Goal: Task Accomplishment & Management: Use online tool/utility

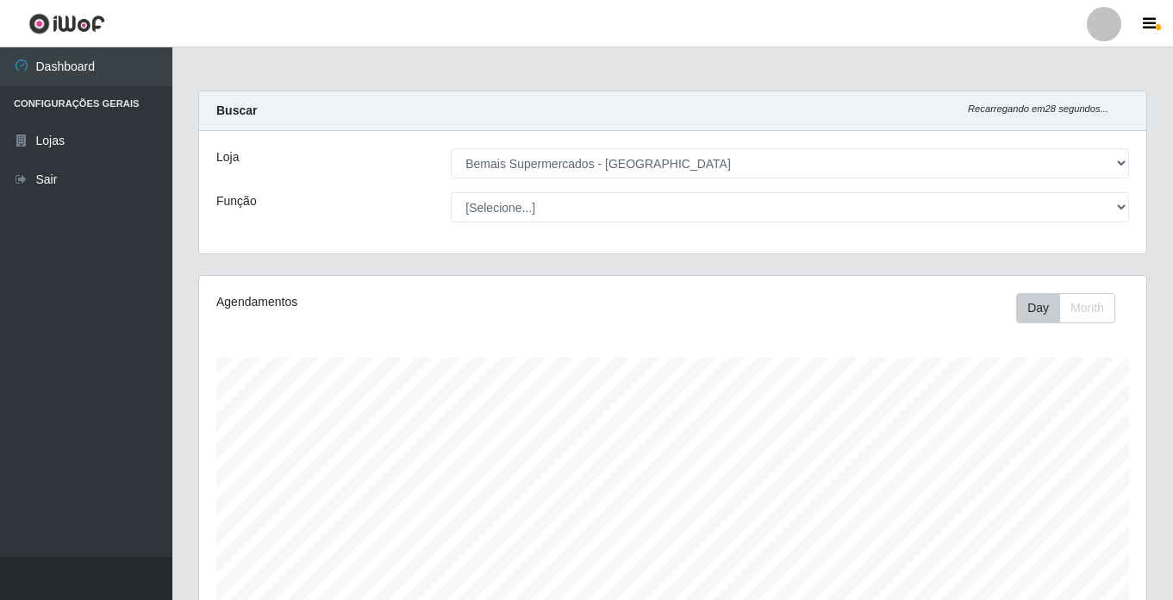
select select "250"
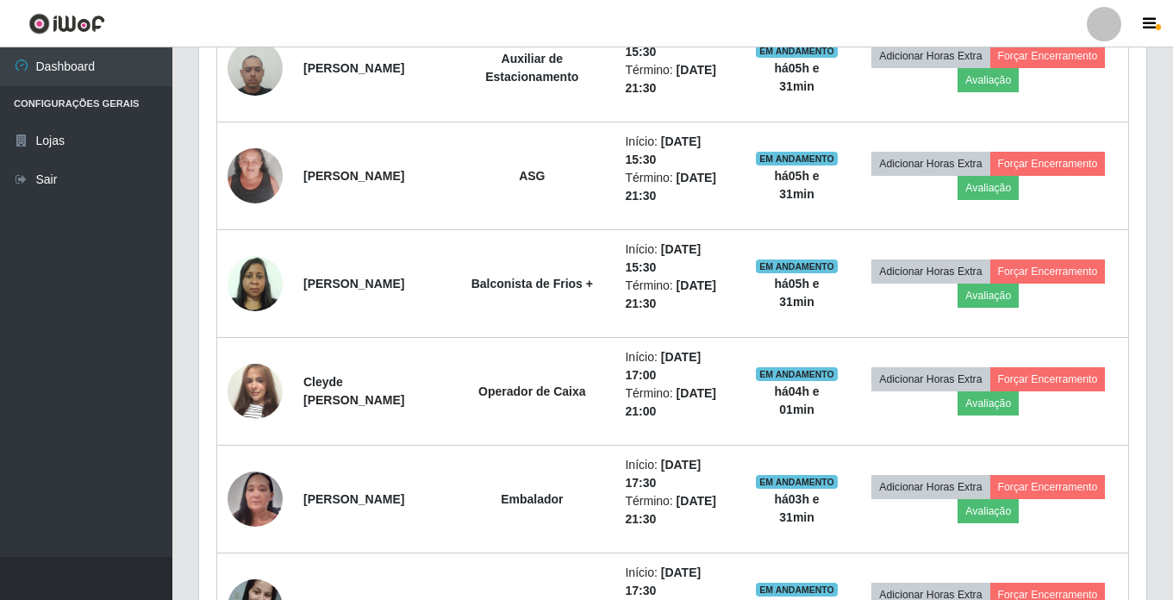
scroll to position [798, 0]
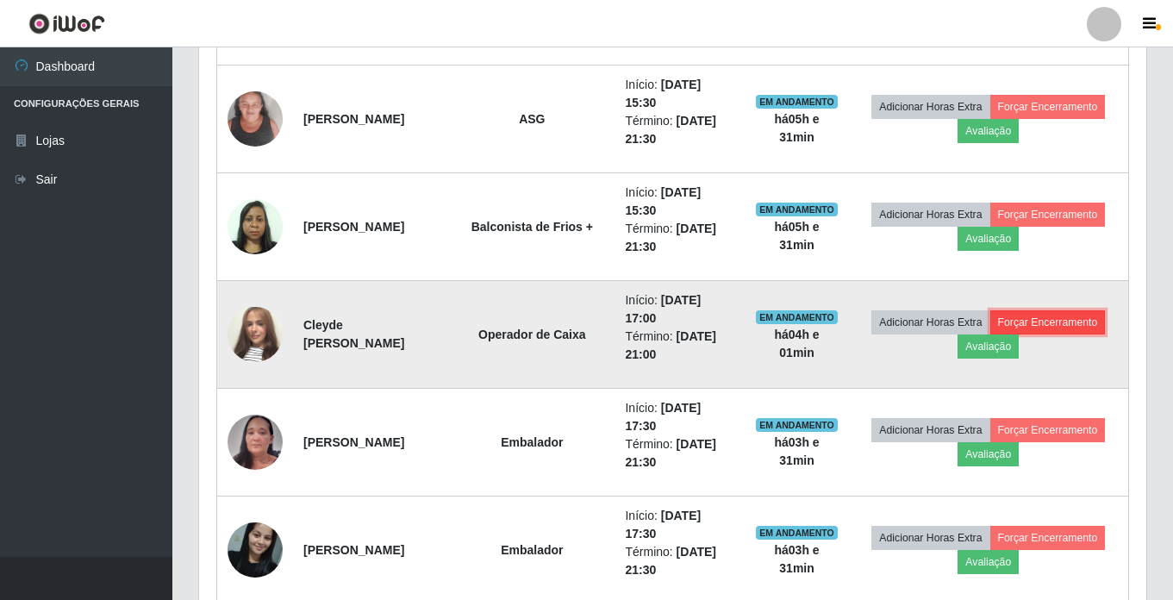
click at [1051, 321] on button "Forçar Encerramento" at bounding box center [1047, 322] width 115 height 24
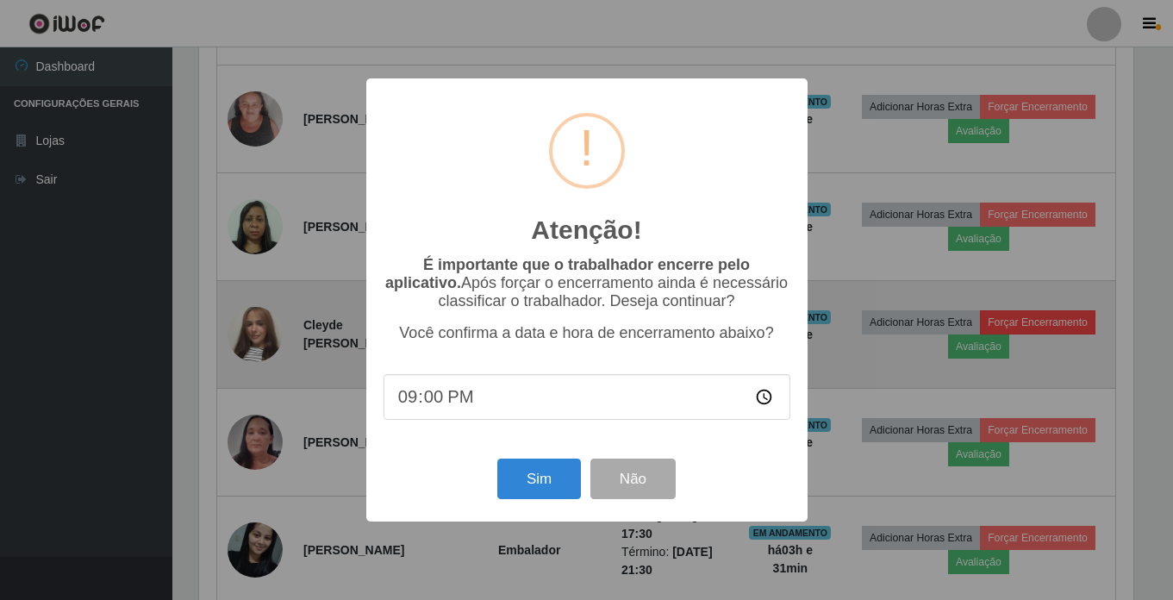
scroll to position [358, 938]
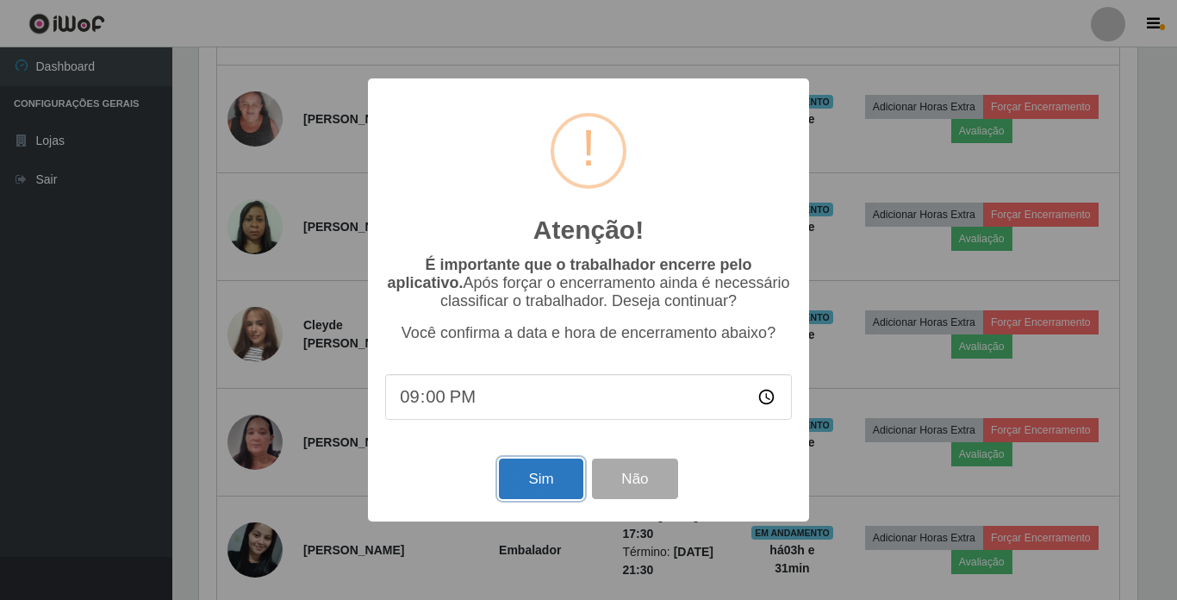
click at [539, 489] on button "Sim" at bounding box center [541, 478] width 84 height 40
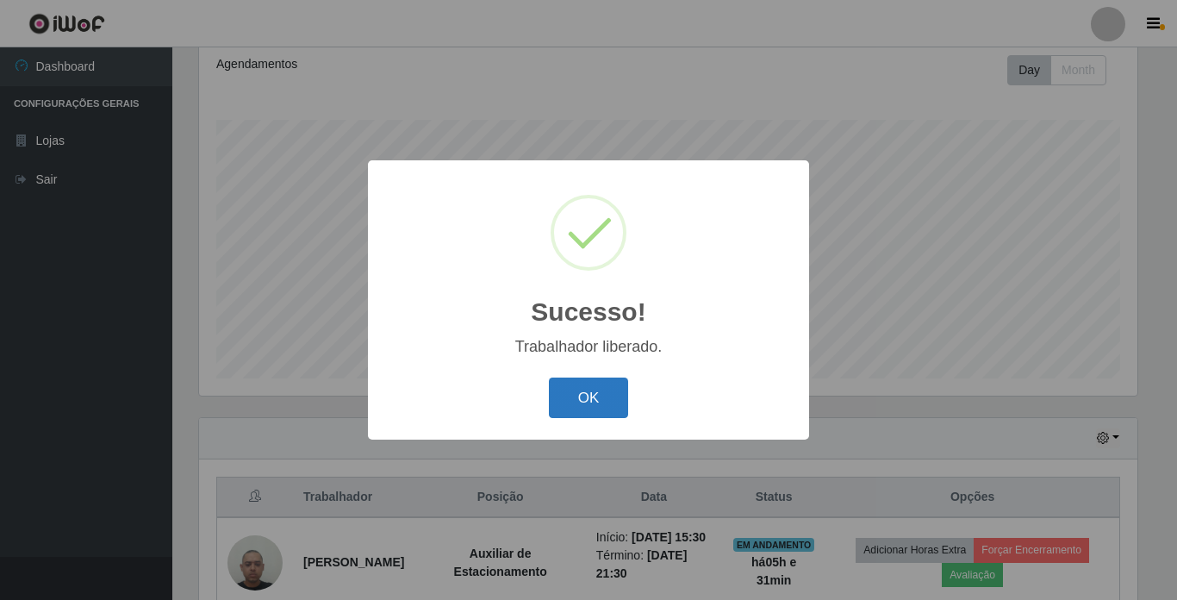
click at [588, 403] on button "OK" at bounding box center [589, 397] width 80 height 40
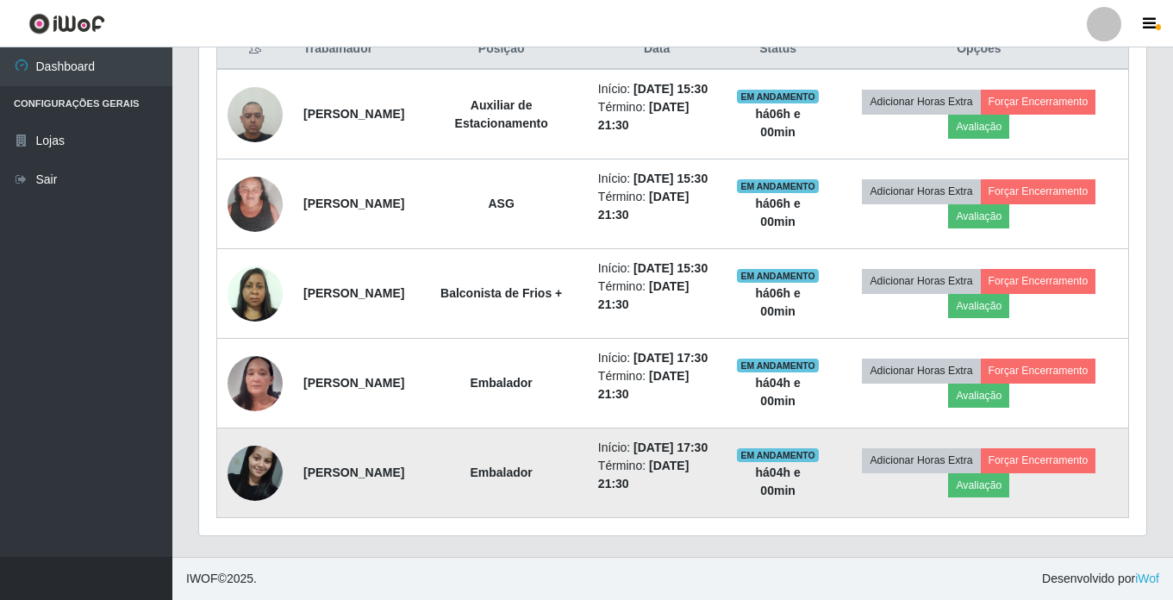
scroll to position [432, 0]
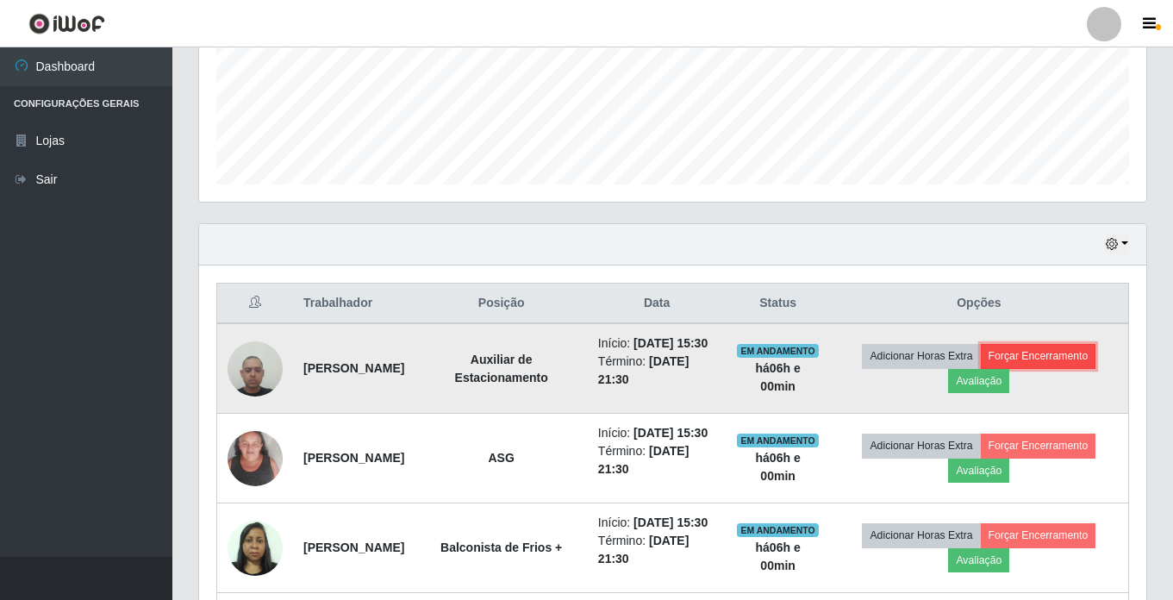
click at [1093, 363] on button "Forçar Encerramento" at bounding box center [1038, 356] width 115 height 24
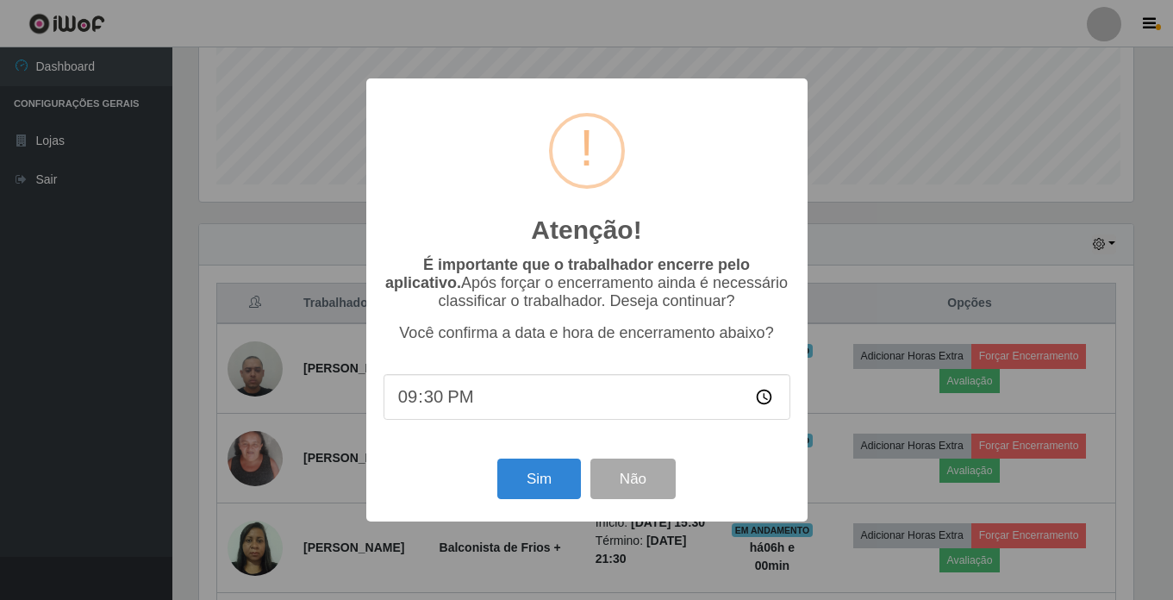
scroll to position [358, 938]
click at [535, 482] on button "Sim" at bounding box center [541, 478] width 84 height 40
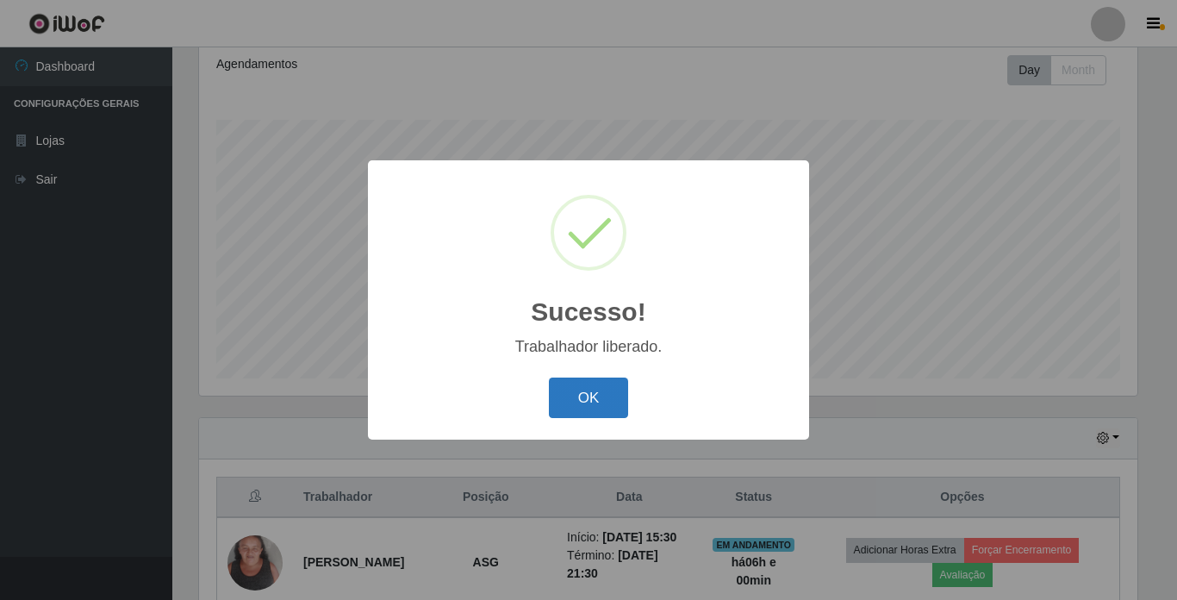
click at [576, 402] on button "OK" at bounding box center [589, 397] width 80 height 40
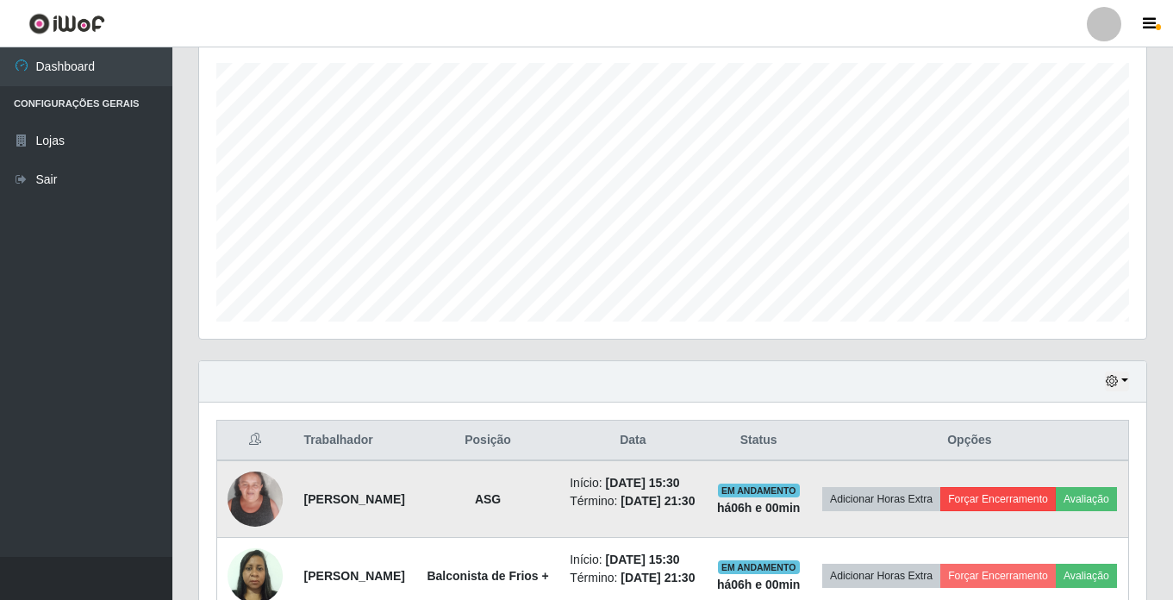
scroll to position [324, 0]
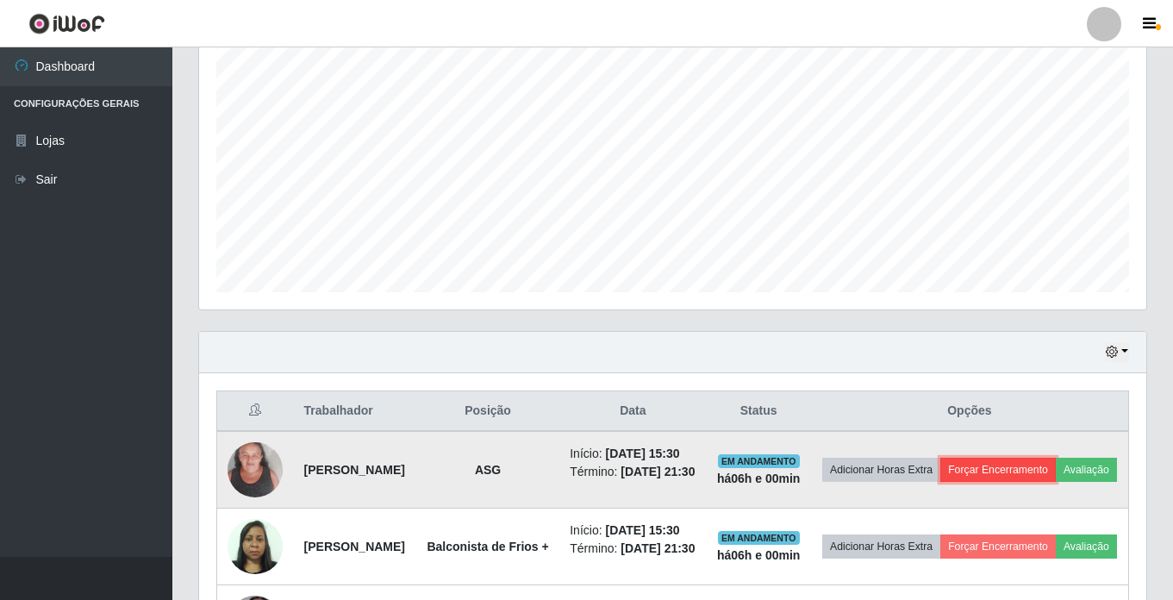
click at [1055, 463] on button "Forçar Encerramento" at bounding box center [997, 470] width 115 height 24
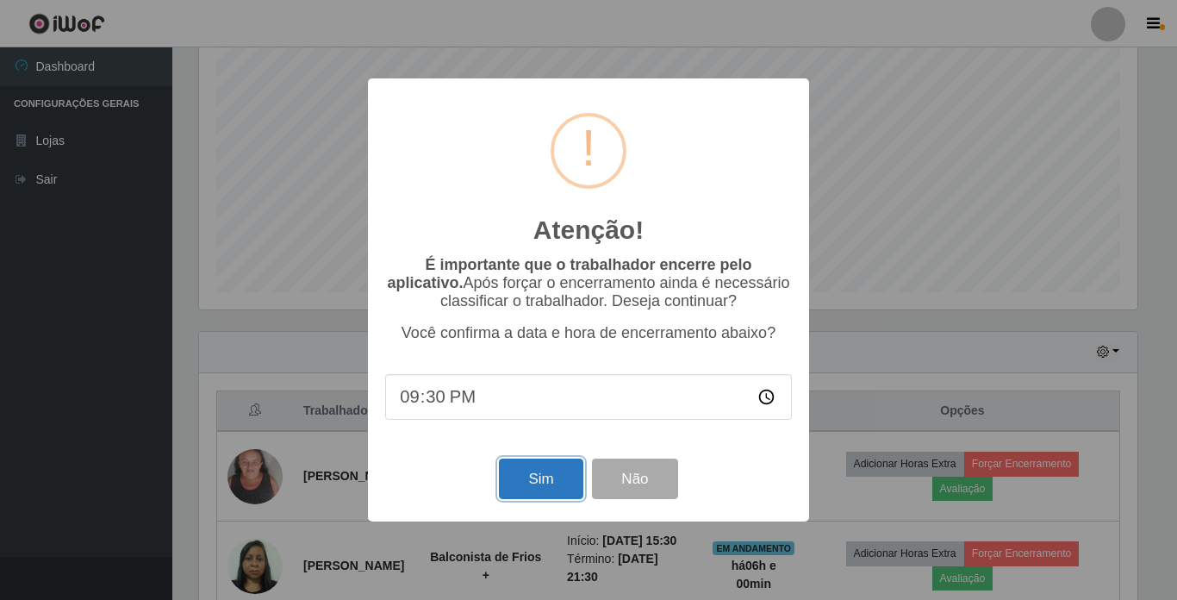
click at [518, 478] on button "Sim" at bounding box center [541, 478] width 84 height 40
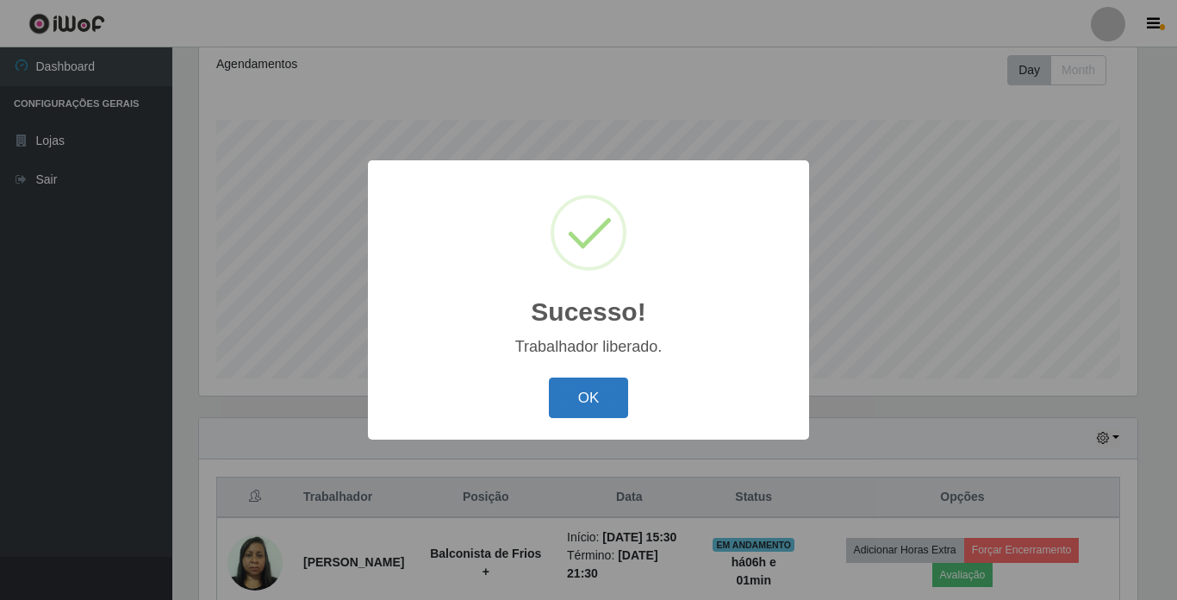
click at [600, 402] on button "OK" at bounding box center [589, 397] width 80 height 40
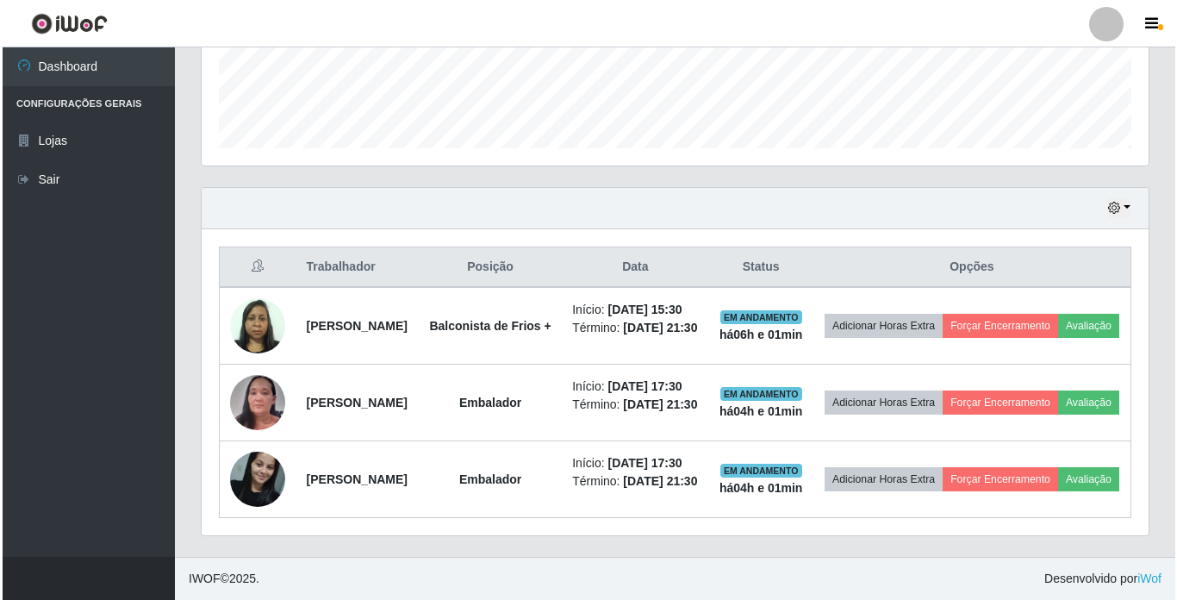
scroll to position [496, 0]
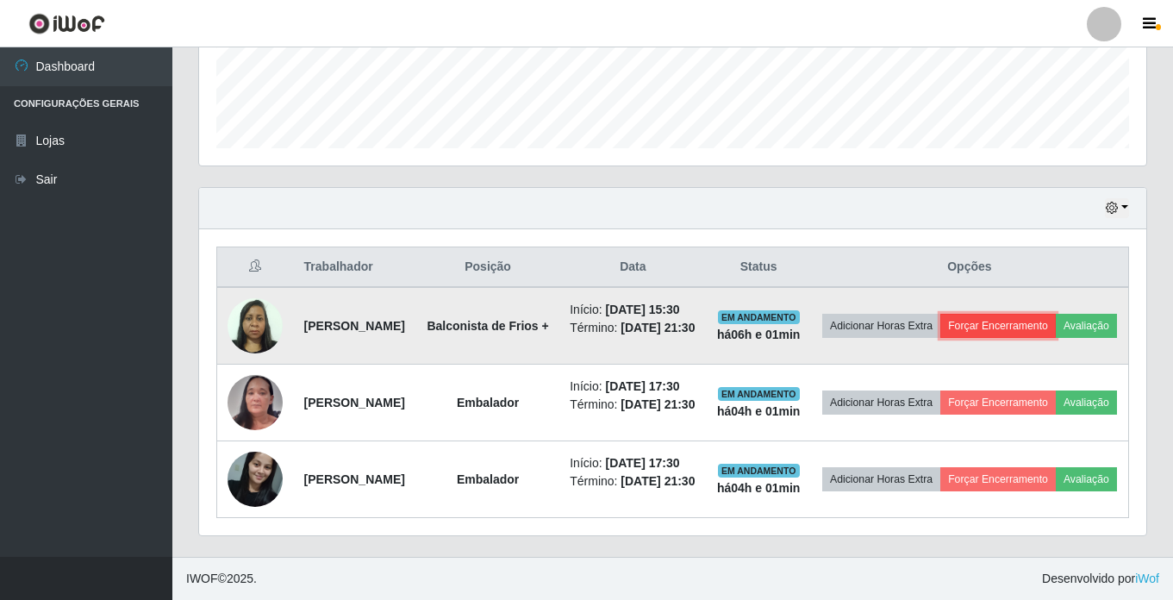
click at [1043, 314] on button "Forçar Encerramento" at bounding box center [997, 326] width 115 height 24
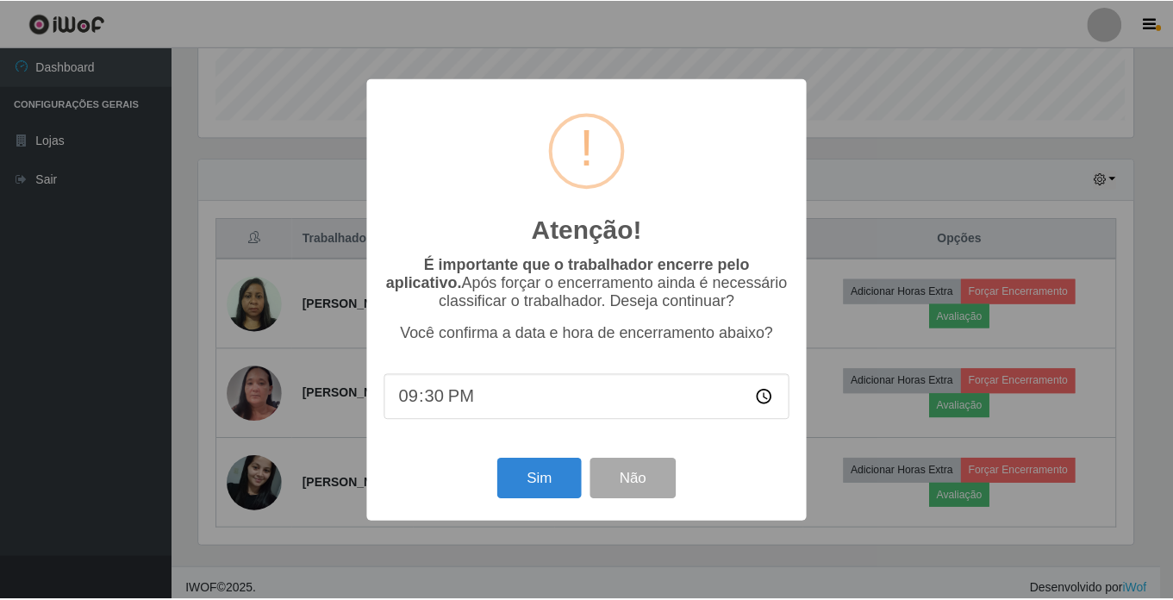
scroll to position [358, 938]
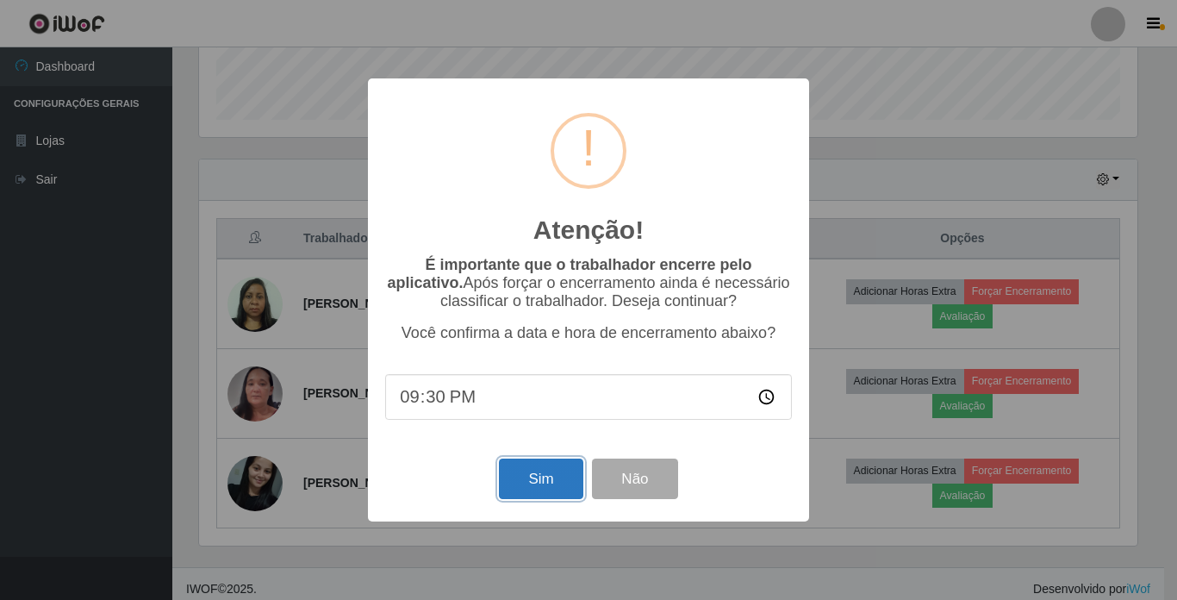
click at [529, 477] on button "Sim" at bounding box center [541, 478] width 84 height 40
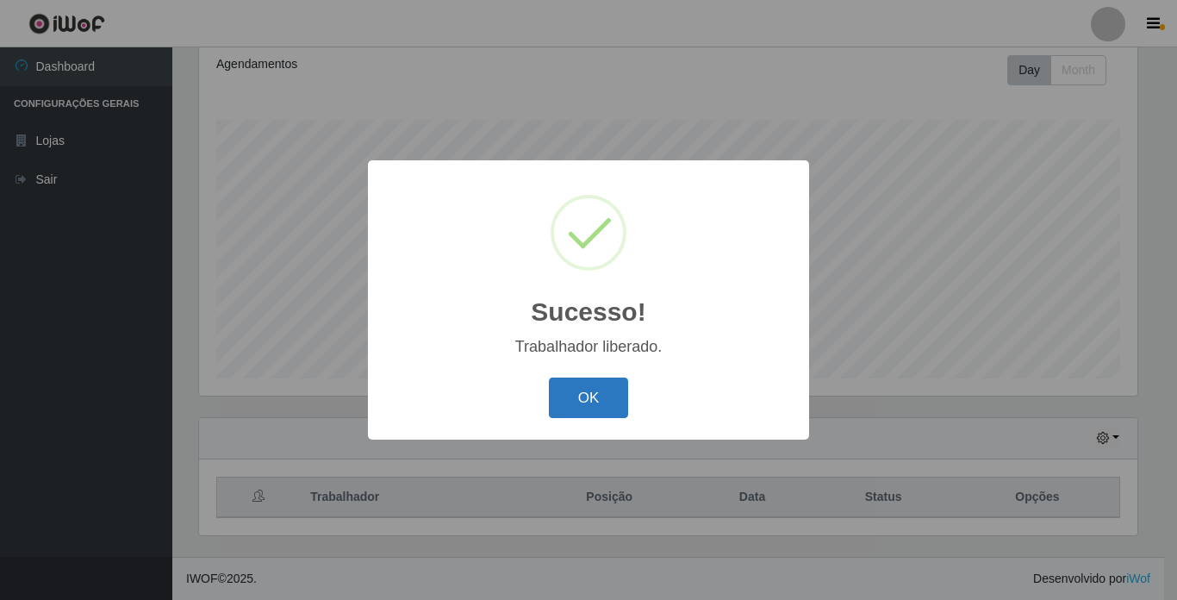
click at [584, 396] on button "OK" at bounding box center [589, 397] width 80 height 40
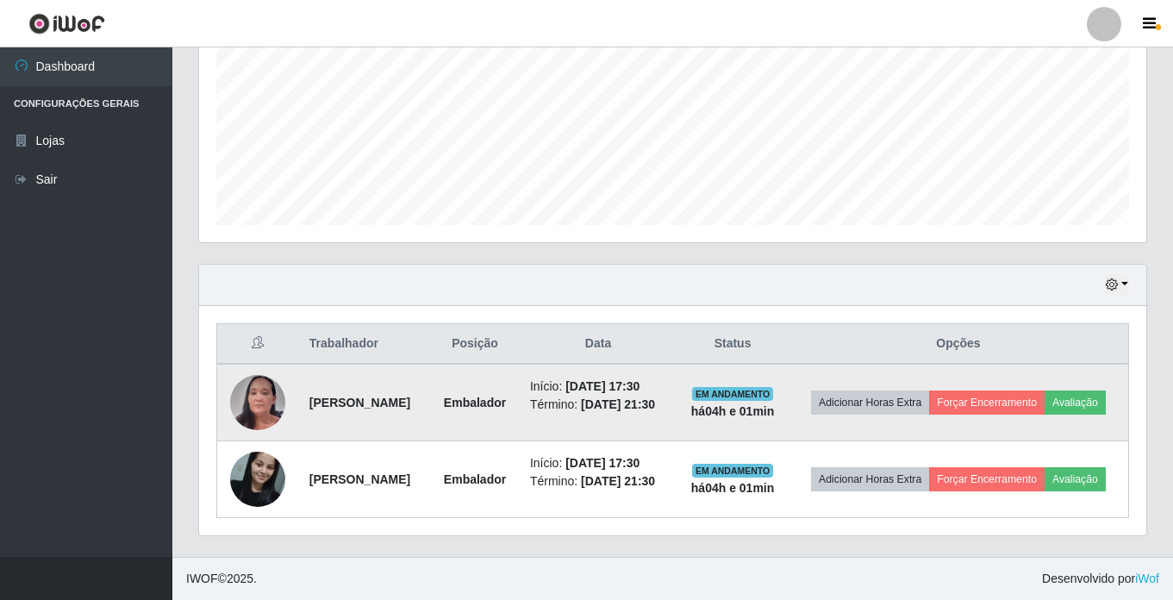
scroll to position [0, 0]
click at [1044, 390] on button "Forçar Encerramento" at bounding box center [986, 402] width 115 height 24
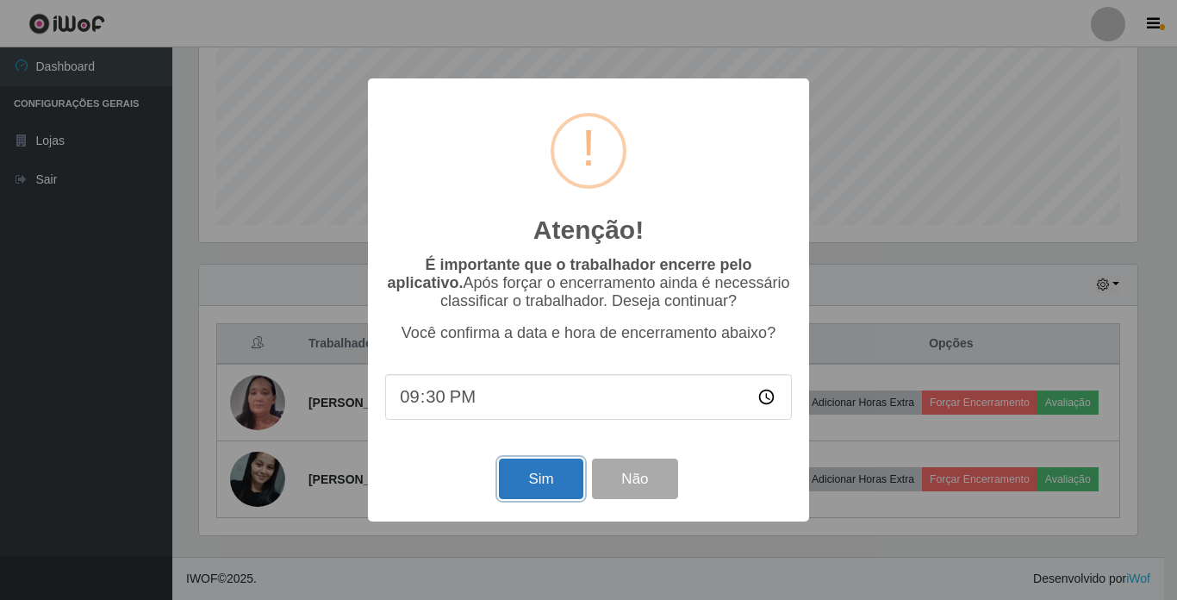
click at [513, 482] on button "Sim" at bounding box center [541, 478] width 84 height 40
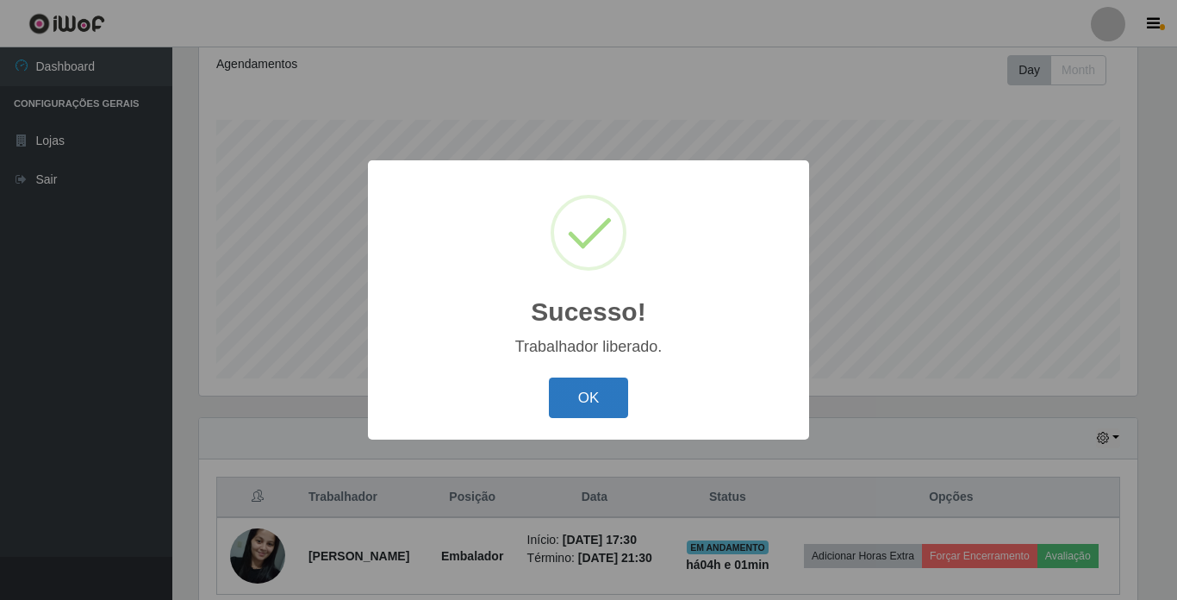
click at [611, 395] on button "OK" at bounding box center [589, 397] width 80 height 40
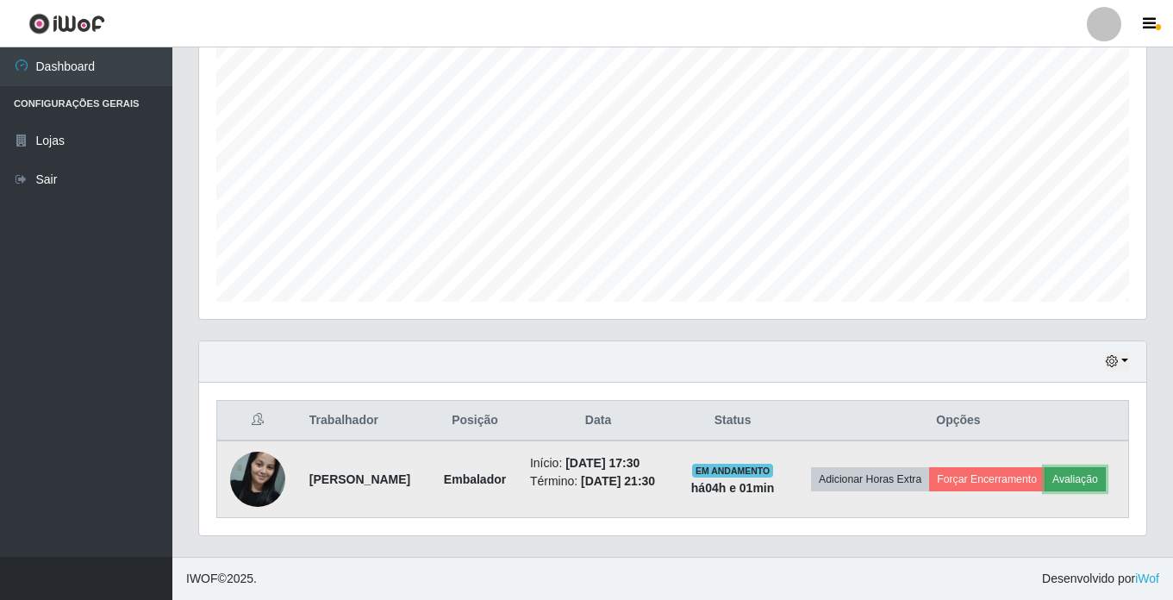
click at [1044, 481] on button "Avaliação" at bounding box center [1074, 479] width 61 height 24
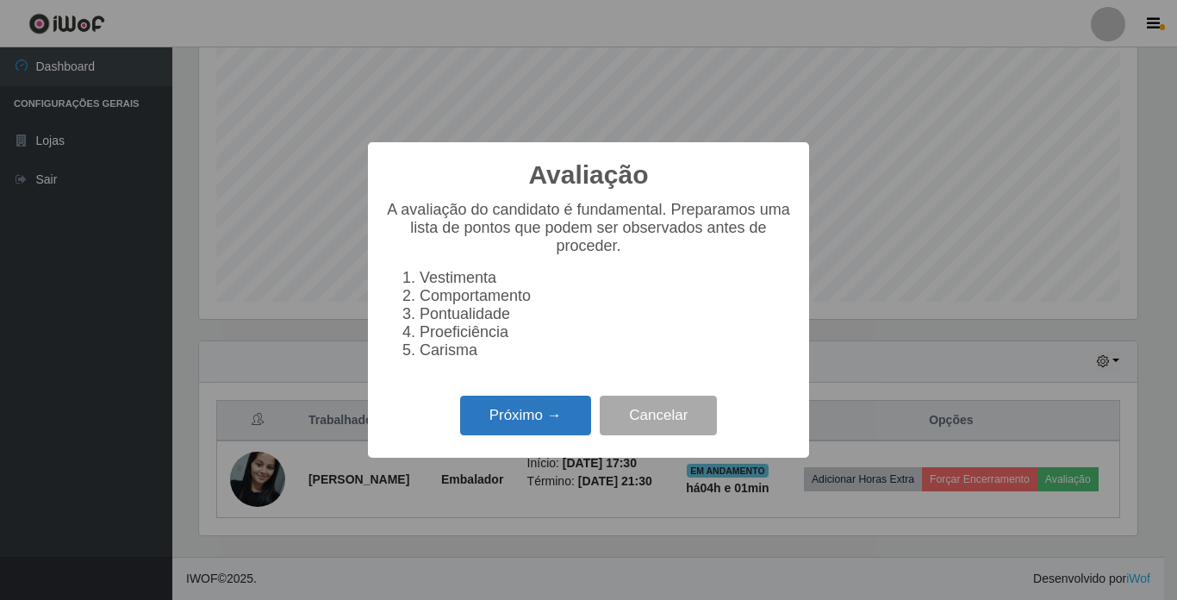
click at [500, 434] on button "Próximo →" at bounding box center [525, 415] width 131 height 40
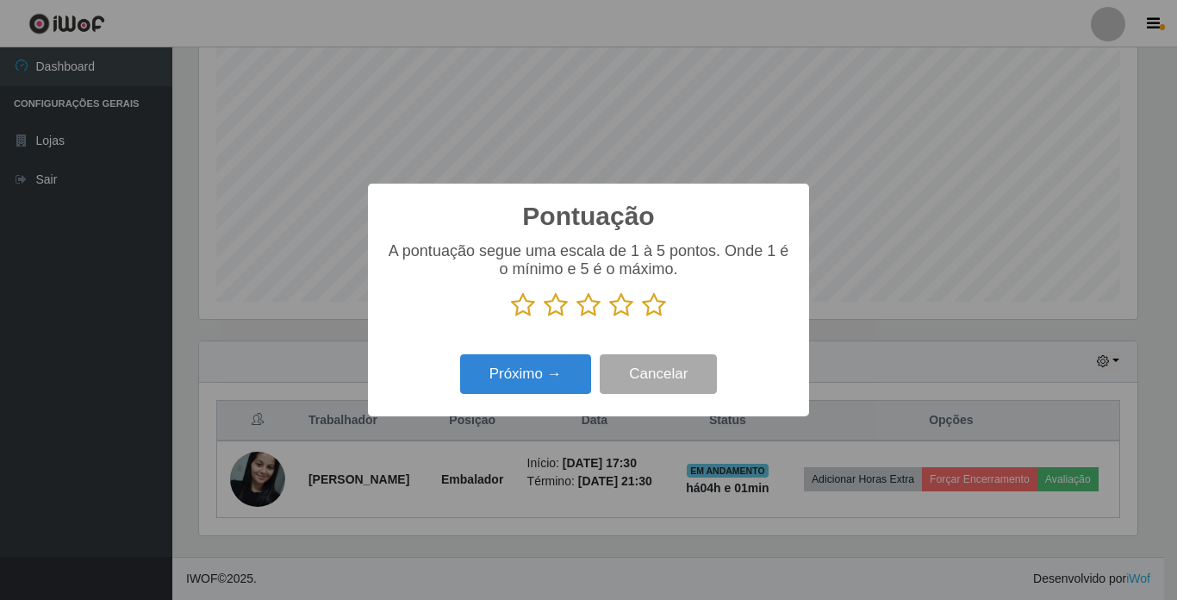
click at [651, 310] on icon at bounding box center [654, 305] width 24 height 26
click at [642, 318] on input "radio" at bounding box center [642, 318] width 0 height 0
click at [501, 376] on button "Próximo →" at bounding box center [525, 374] width 131 height 40
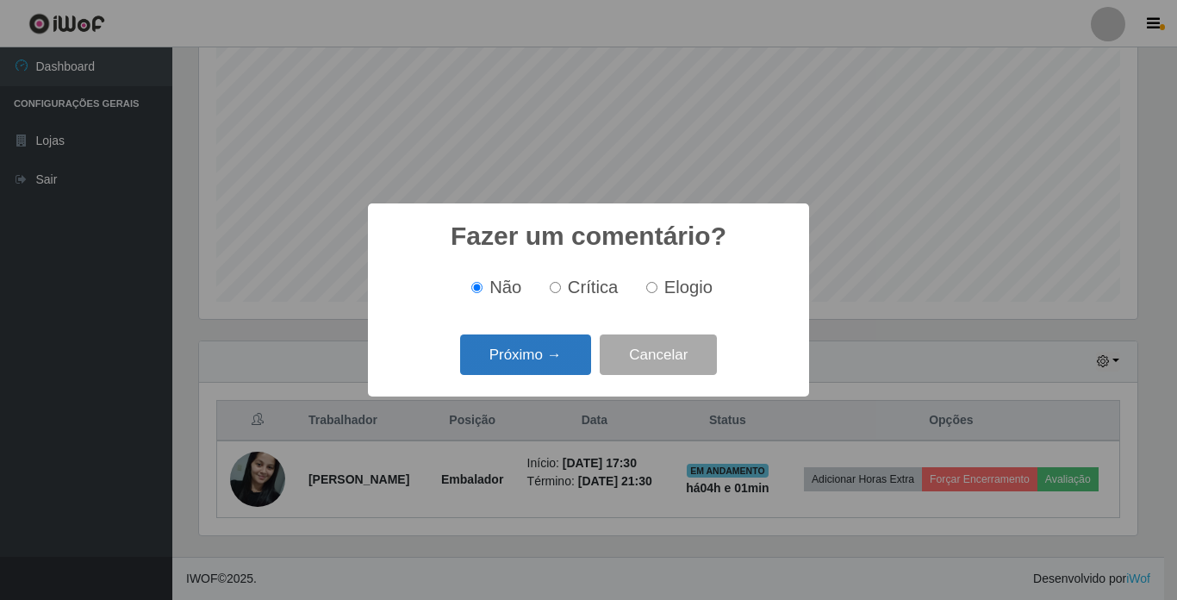
click at [528, 361] on button "Próximo →" at bounding box center [525, 354] width 131 height 40
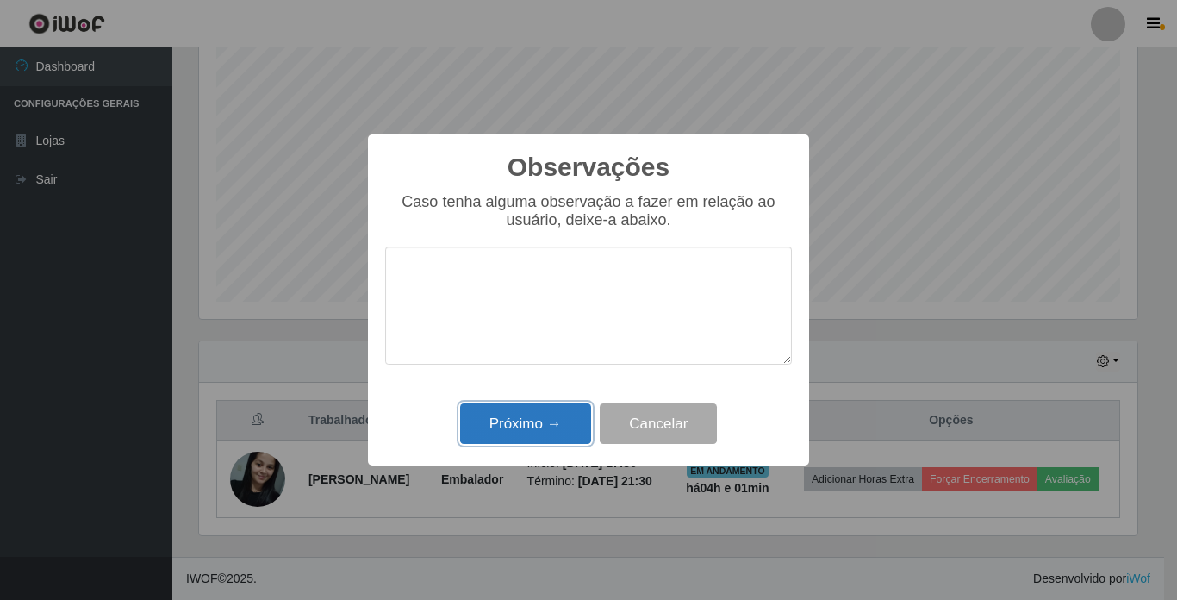
click at [525, 428] on button "Próximo →" at bounding box center [525, 423] width 131 height 40
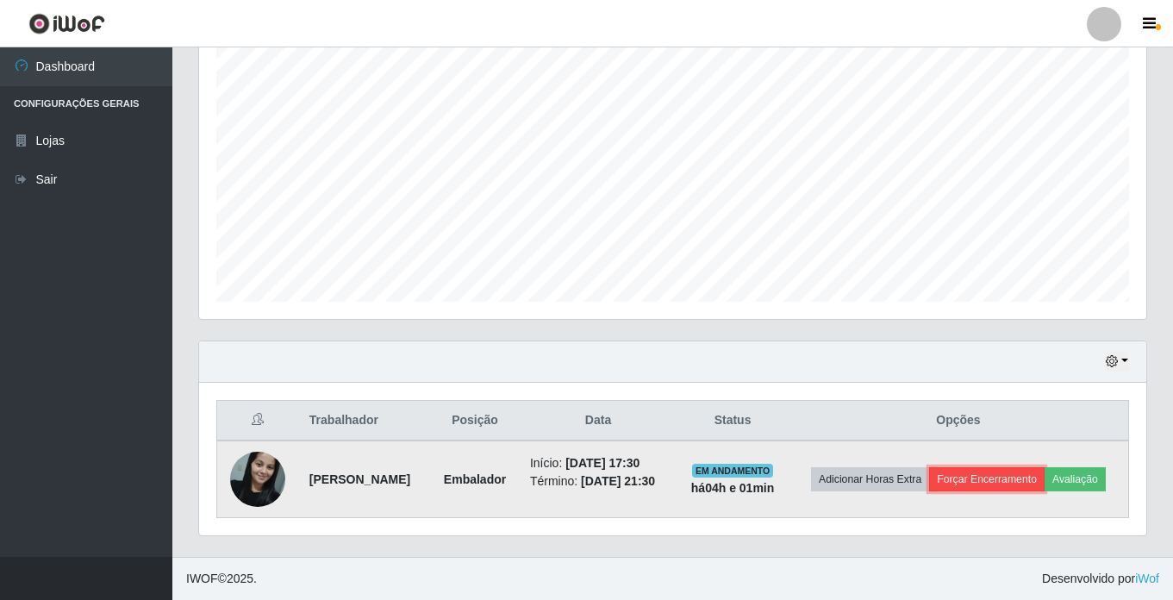
click at [1044, 467] on button "Forçar Encerramento" at bounding box center [986, 479] width 115 height 24
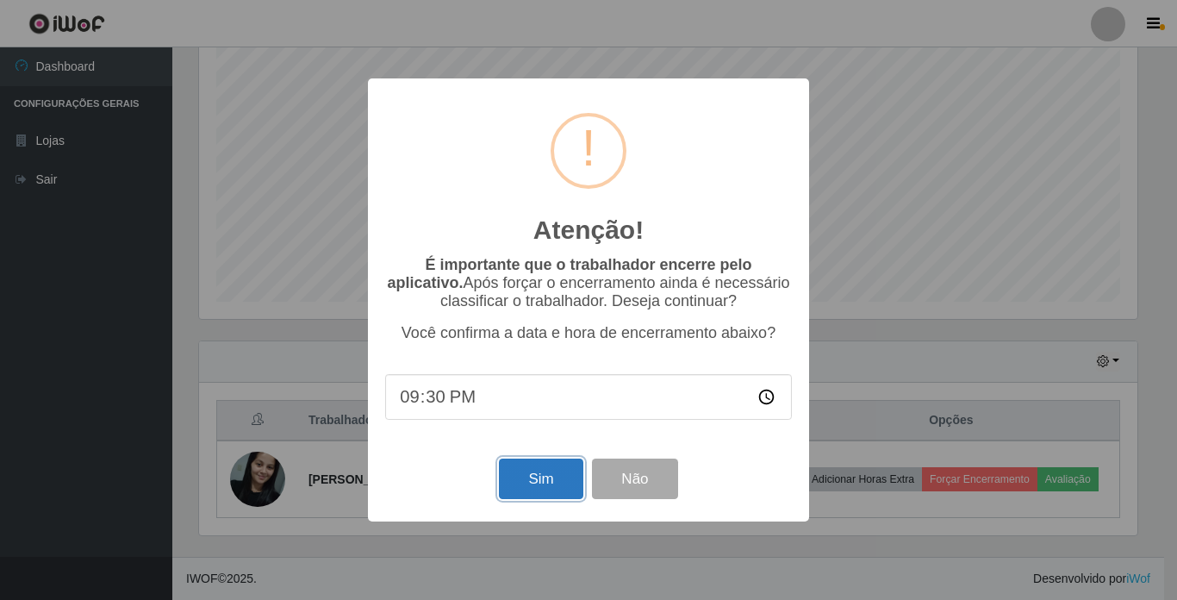
click at [540, 475] on button "Sim" at bounding box center [541, 478] width 84 height 40
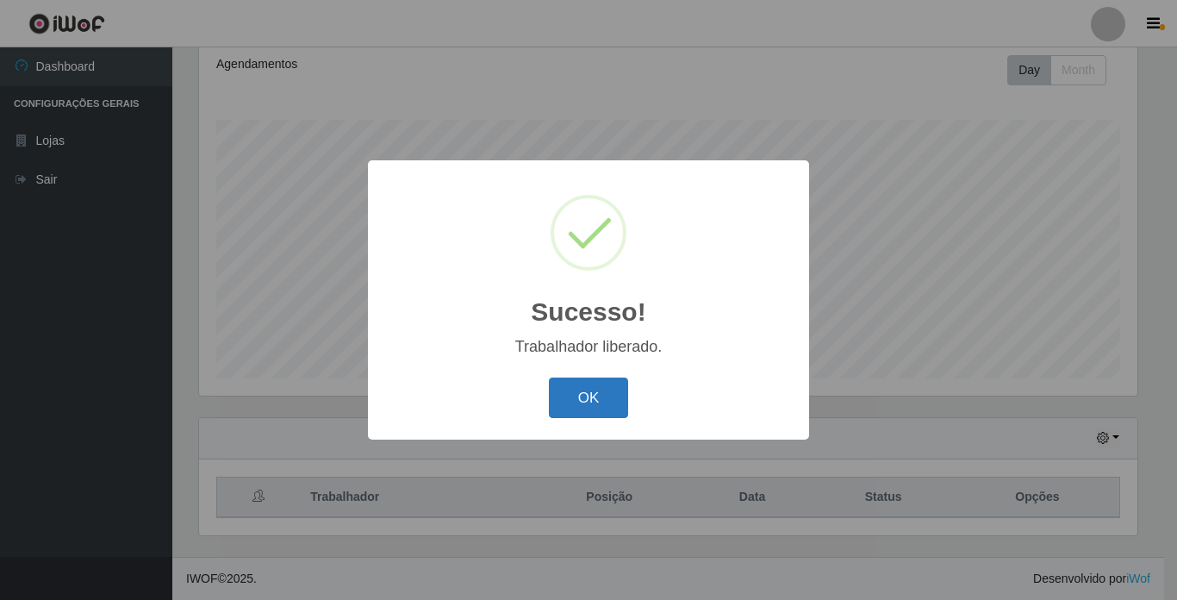
click at [569, 402] on button "OK" at bounding box center [589, 397] width 80 height 40
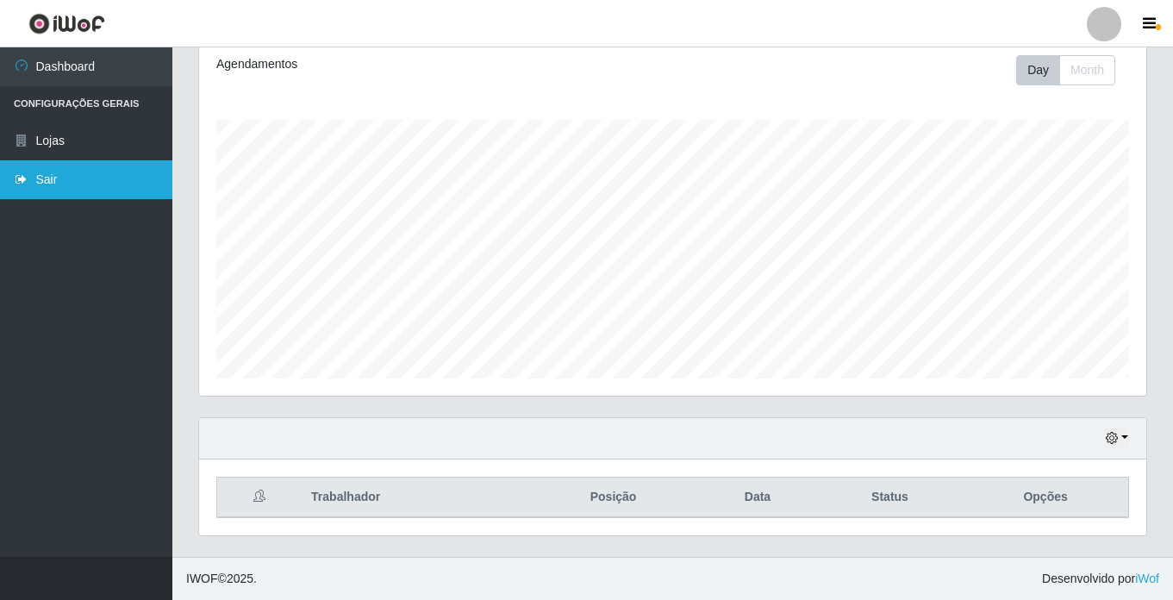
click at [42, 186] on link "Sair" at bounding box center [86, 179] width 172 height 39
